Goal: Information Seeking & Learning: Learn about a topic

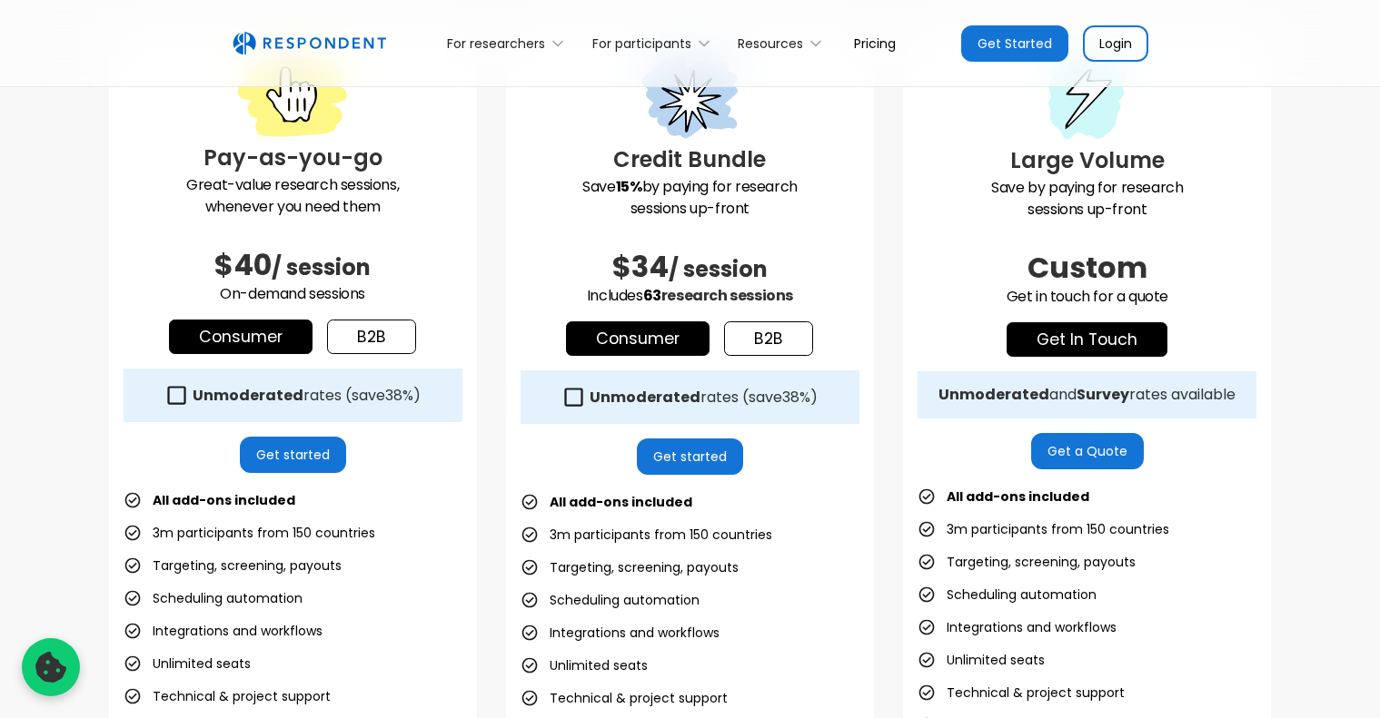
scroll to position [363, 0]
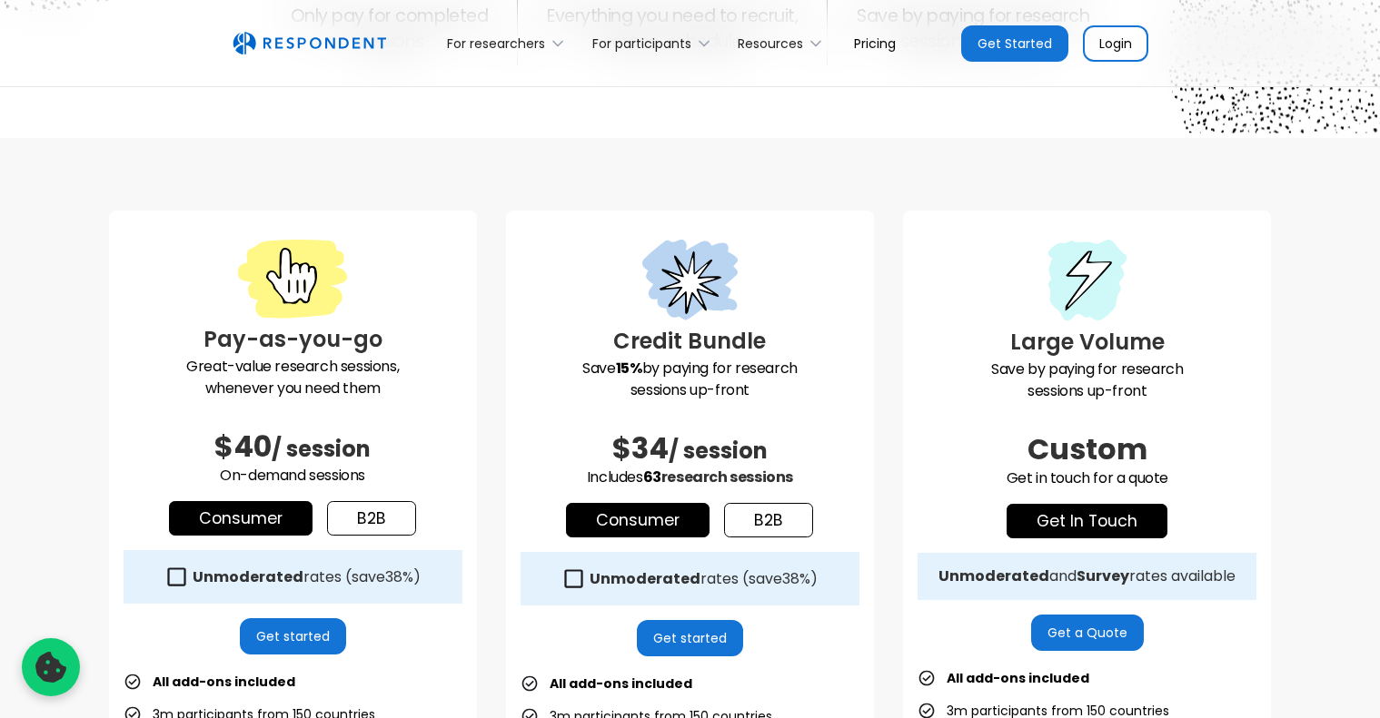
click at [381, 520] on link "b2b" at bounding box center [371, 518] width 89 height 35
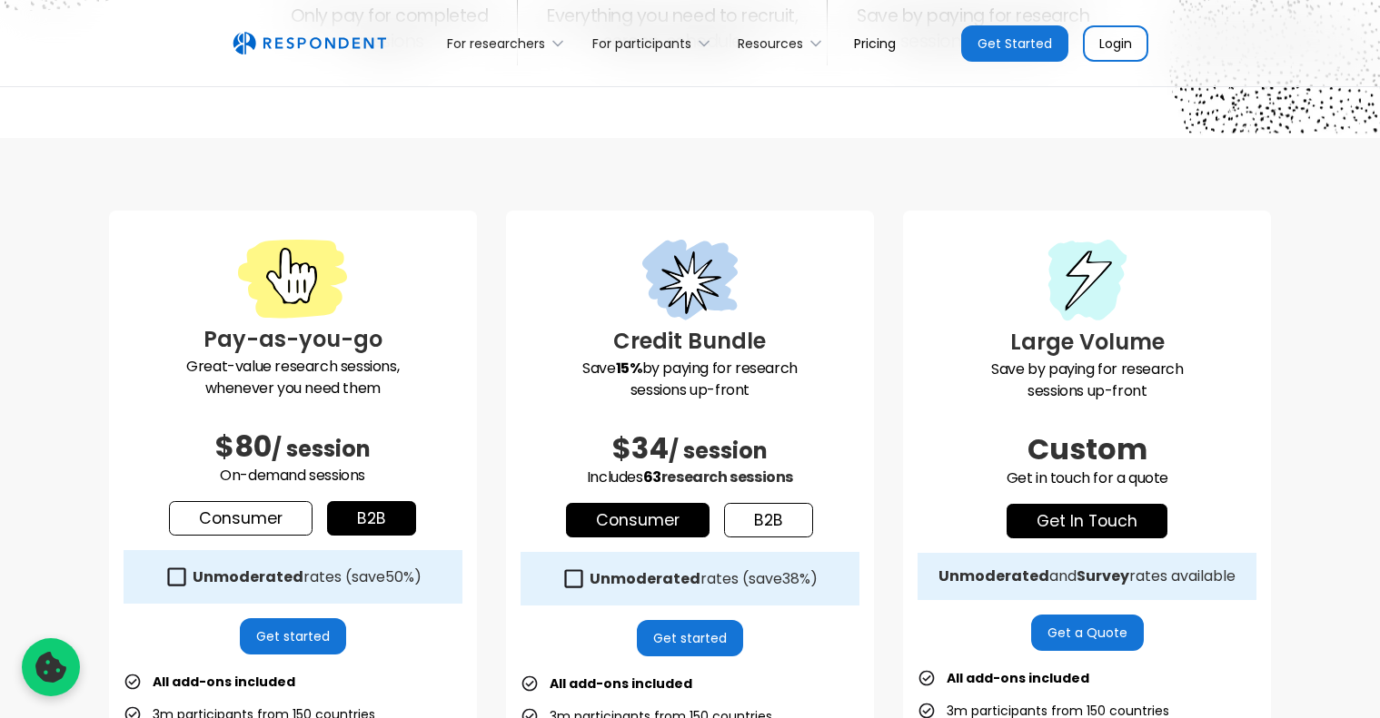
click at [272, 520] on link "Consumer" at bounding box center [241, 518] width 144 height 35
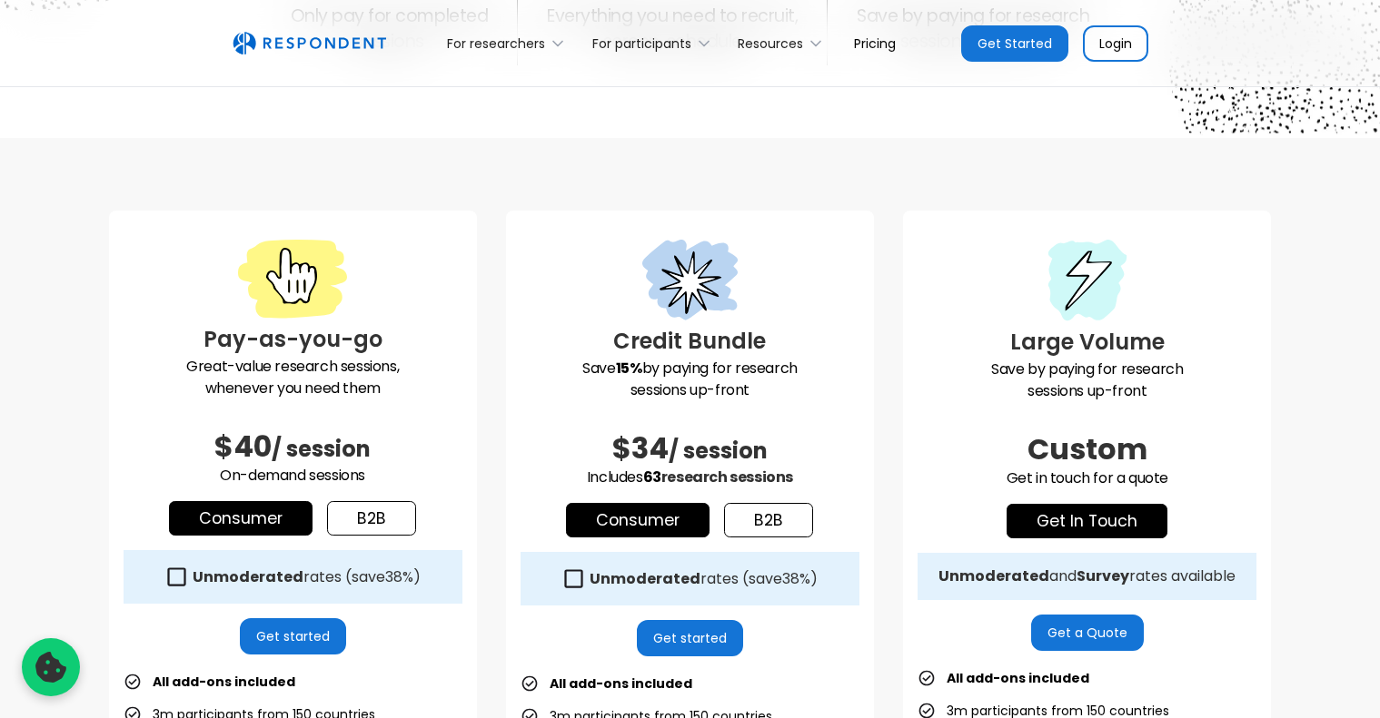
click at [360, 521] on link "b2b" at bounding box center [371, 518] width 89 height 35
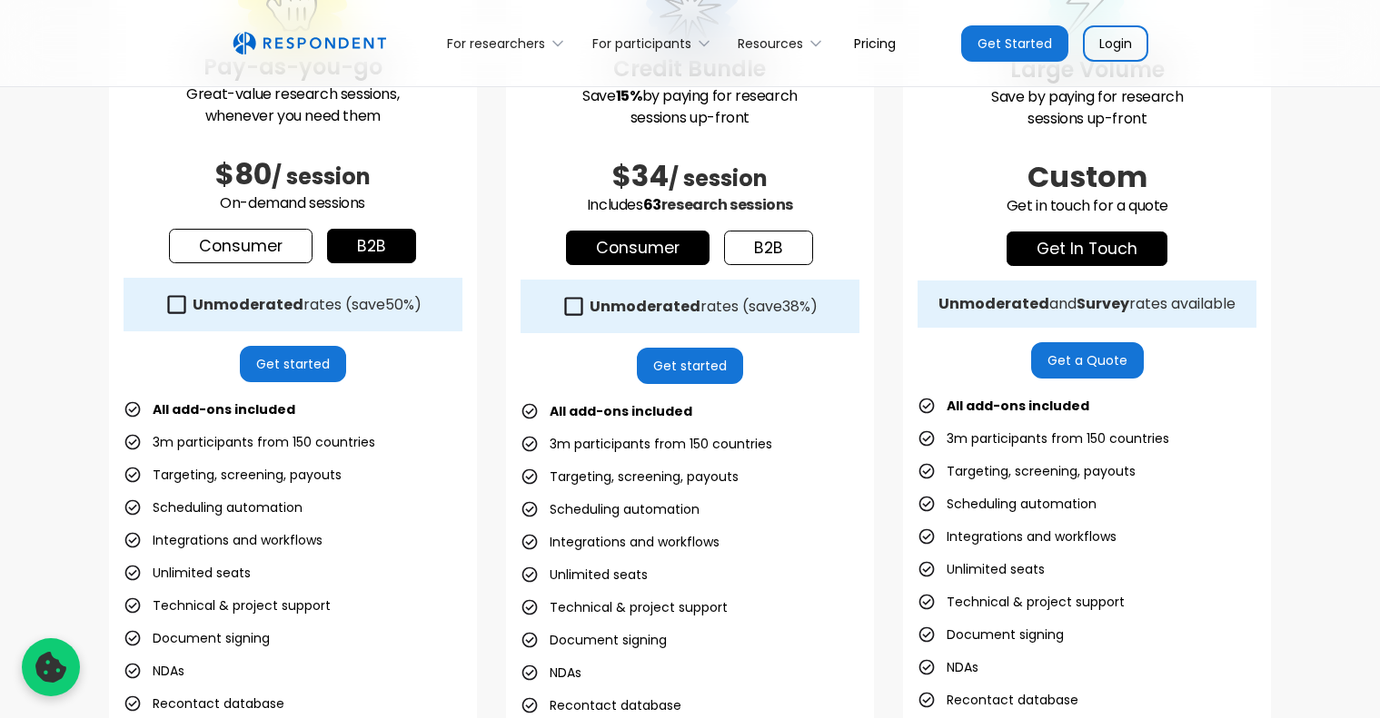
scroll to position [545, 0]
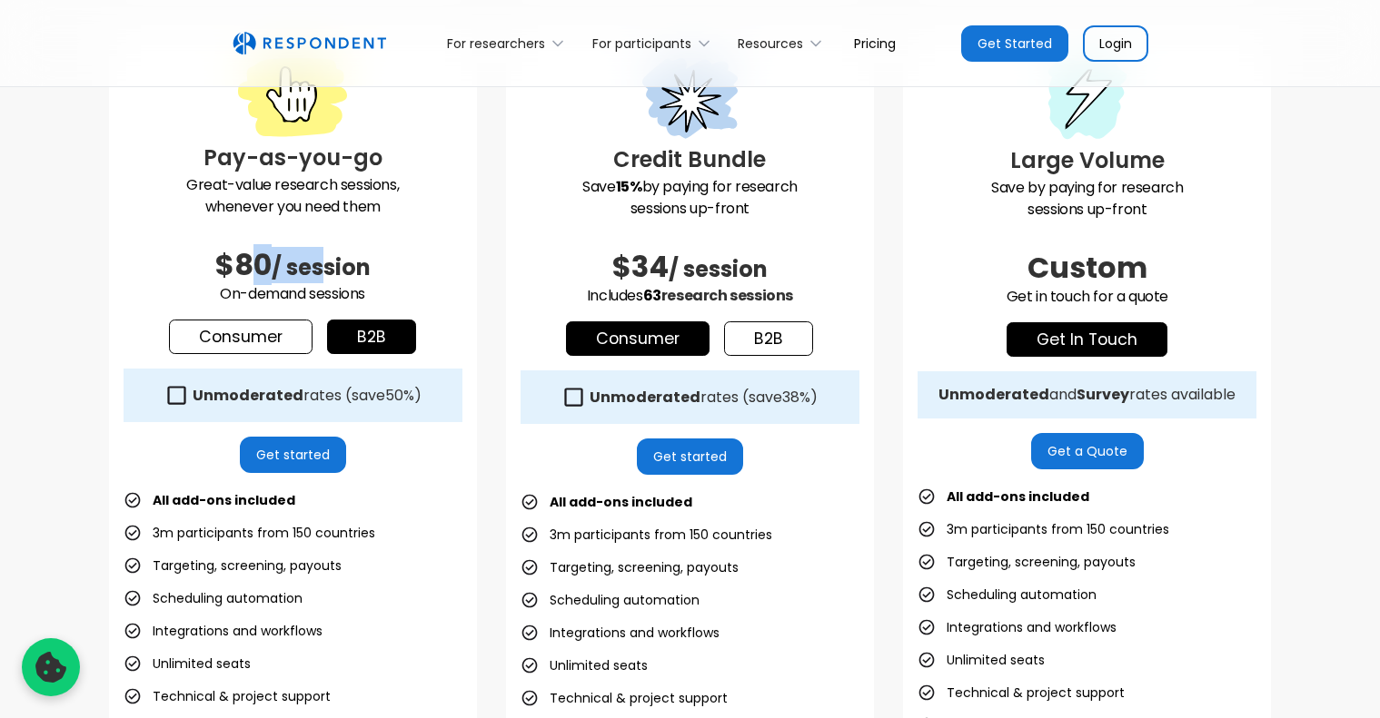
drag, startPoint x: 253, startPoint y: 266, endPoint x: 325, endPoint y: 267, distance: 71.8
click at [325, 267] on h2 "$80 / session" at bounding box center [293, 265] width 339 height 36
click at [323, 290] on p "On-demand sessions" at bounding box center [293, 294] width 339 height 22
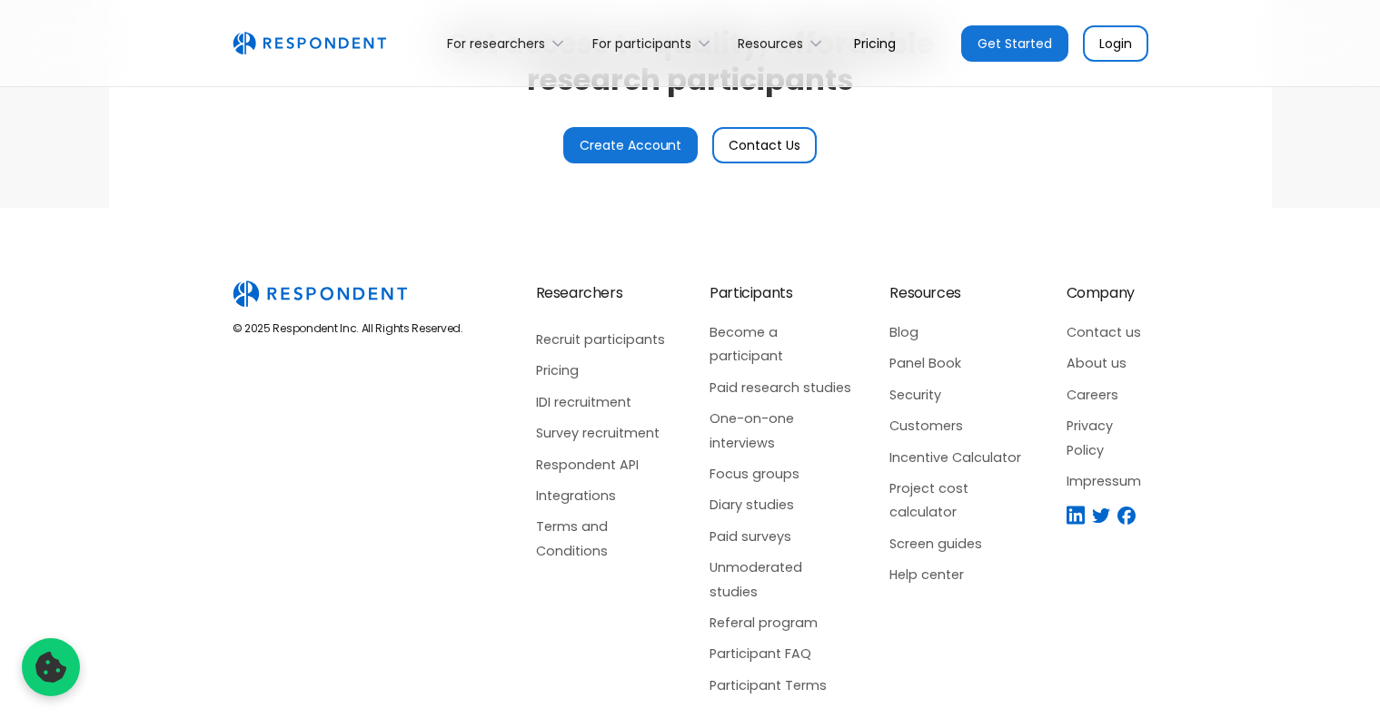
scroll to position [4452, 0]
click at [203, 431] on div "© 2025 Respondent Inc. All Rights Reserved. Researchers Recruit participants Pr…" at bounding box center [690, 487] width 1351 height 417
click at [1316, 577] on div "© 2025 Respondent Inc. All Rights Reserved. Researchers Recruit participants Pr…" at bounding box center [690, 487] width 1351 height 417
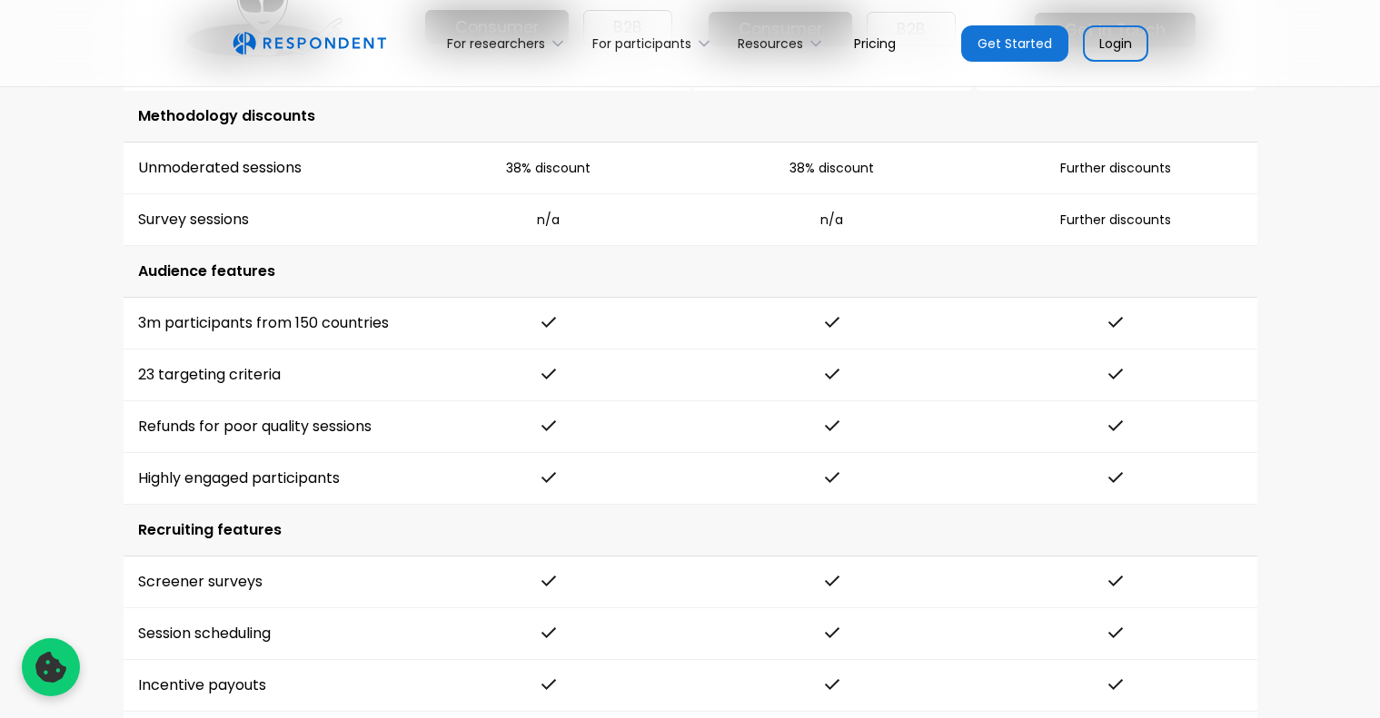
scroll to position [2636, 0]
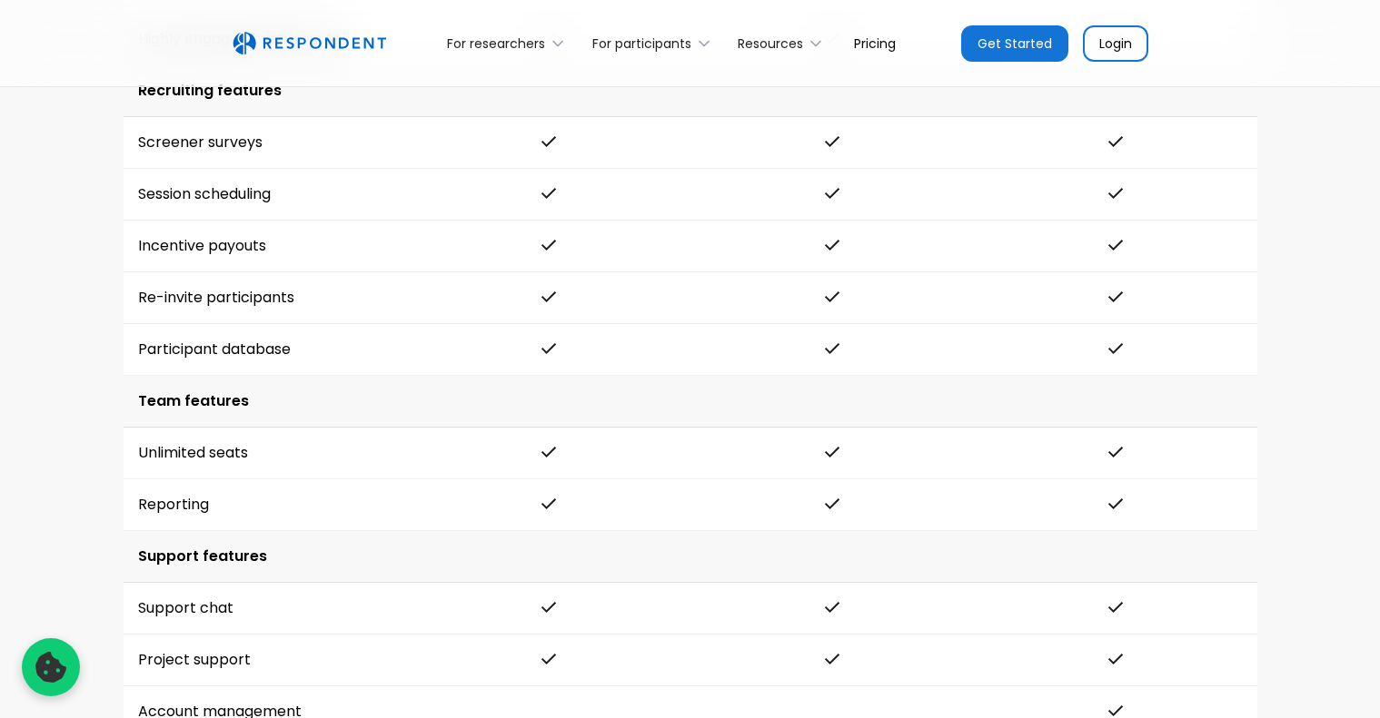
scroll to position [3131, 0]
click at [62, 347] on div "Compare Pricing Pay-as-you-go Great-value research sessions, whenever you need …" at bounding box center [690, 607] width 1380 height 2965
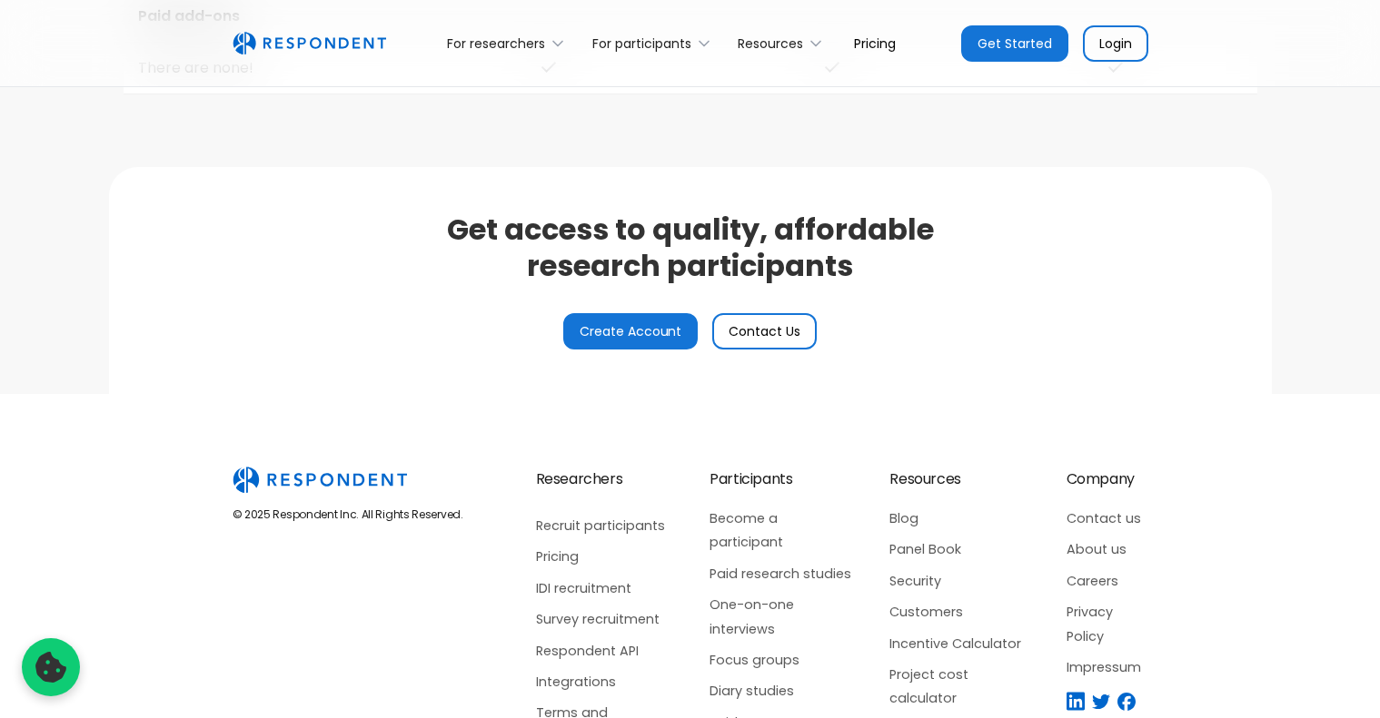
scroll to position [4452, 0]
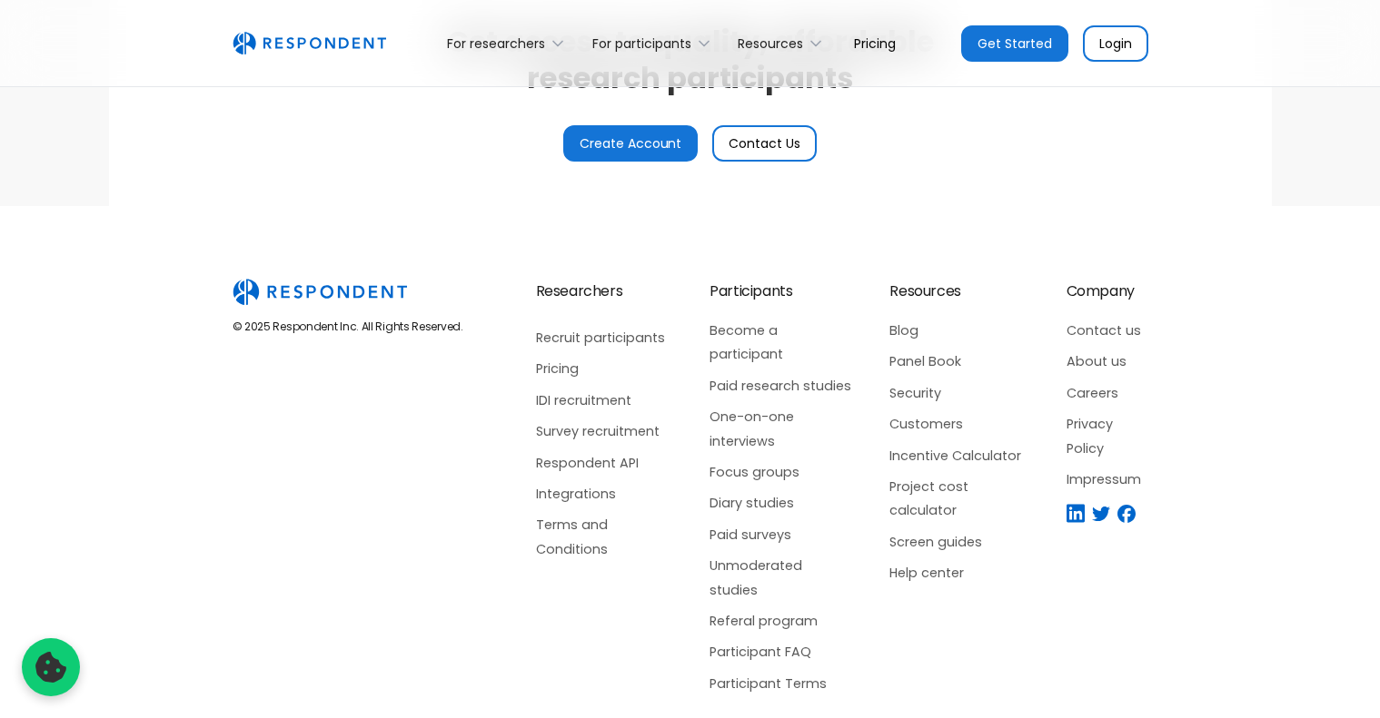
click at [166, 421] on div "© 2025 Respondent Inc. All Rights Reserved. Researchers Recruit participants Pr…" at bounding box center [690, 487] width 1351 height 417
click at [330, 610] on div "© 2025 Respondent Inc. All Rights Reserved. Researchers Recruit participants Pr…" at bounding box center [690, 487] width 945 height 417
click at [284, 438] on div "© 2025 Respondent Inc. All Rights Reserved. Researchers Recruit participants Pr…" at bounding box center [690, 487] width 945 height 417
